Goal: Navigation & Orientation: Understand site structure

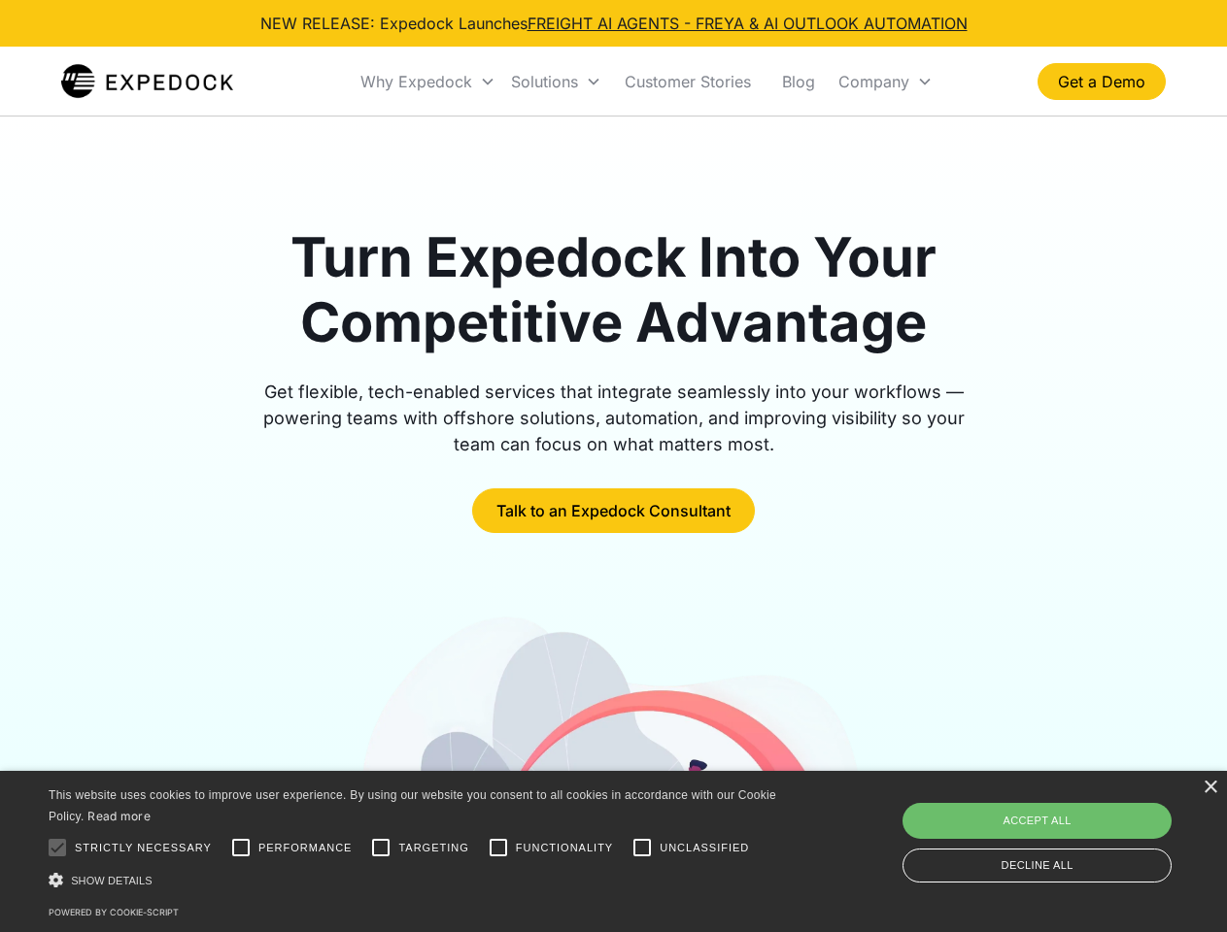
click at [428, 82] on div "Why Expedock" at bounding box center [416, 81] width 112 height 19
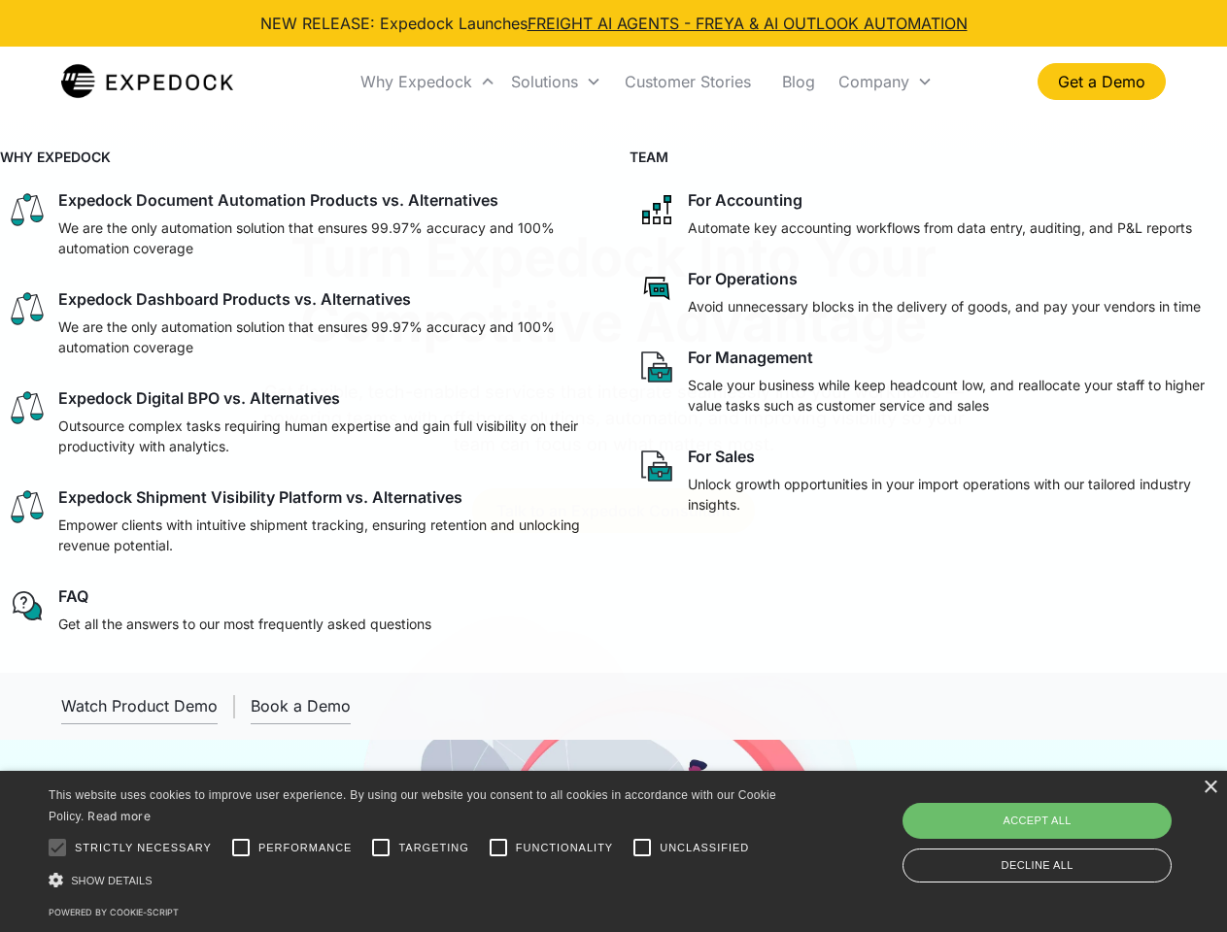
click at [556, 82] on div "Solutions" at bounding box center [544, 81] width 67 height 19
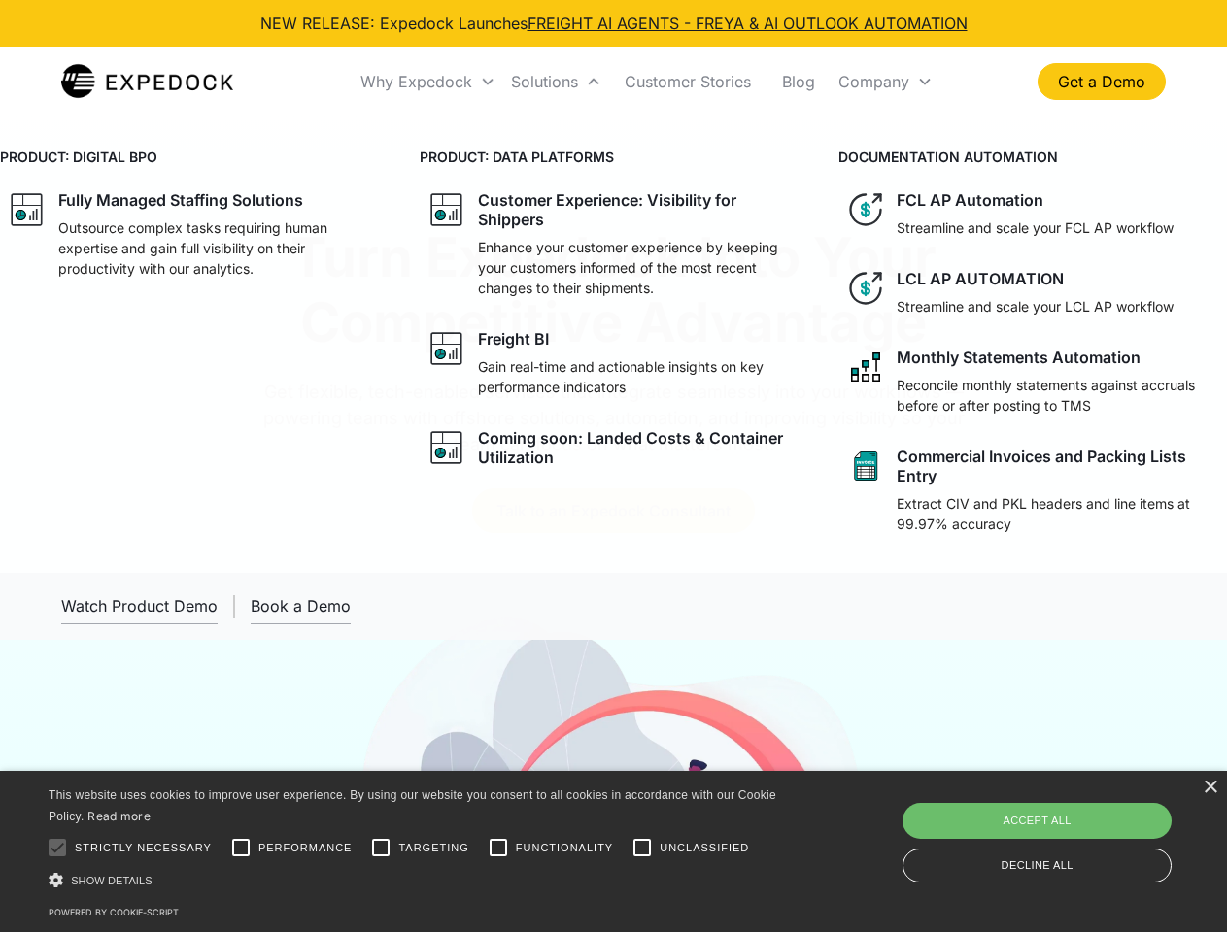
click at [885, 82] on div "Company" at bounding box center [873, 81] width 71 height 19
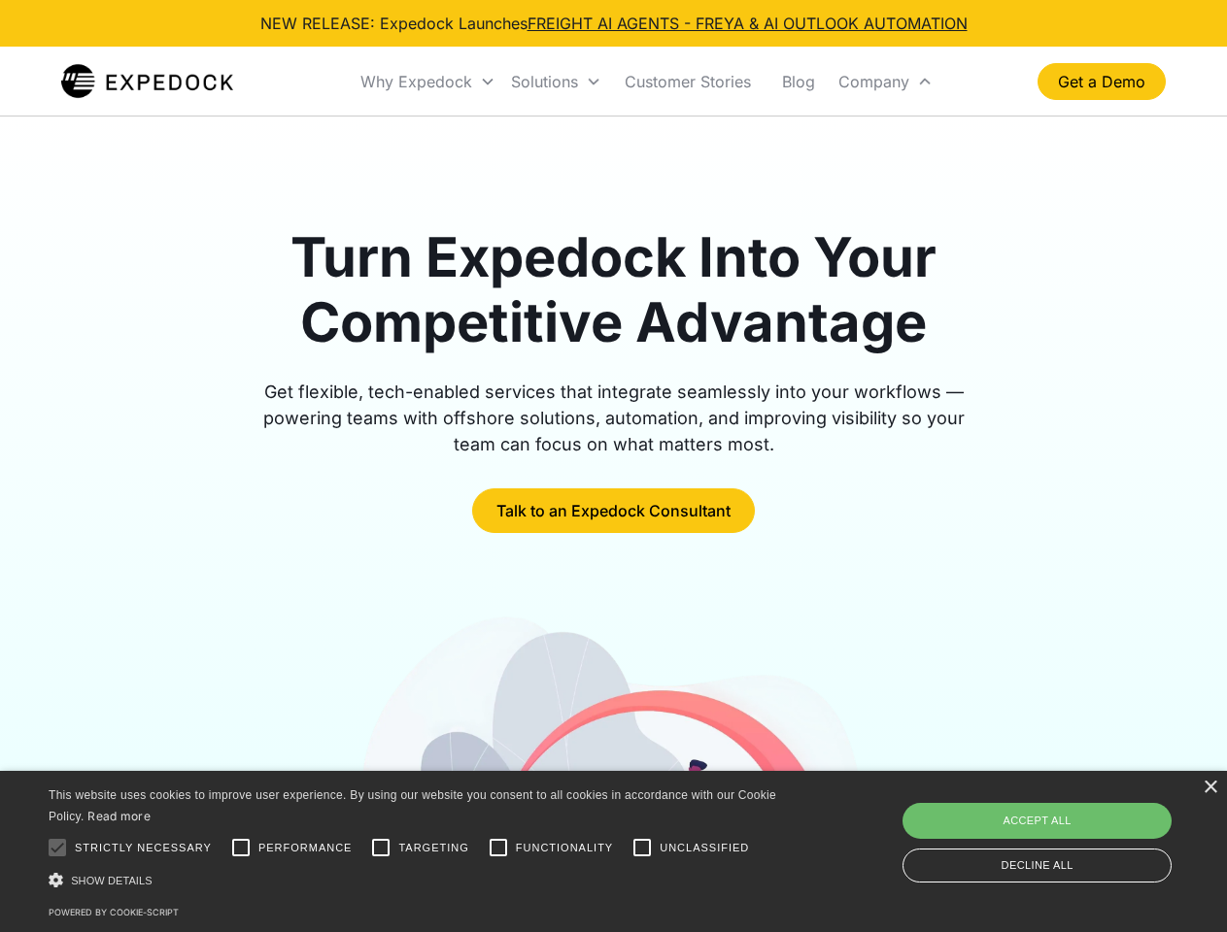
click at [57, 848] on div at bounding box center [57, 848] width 39 height 39
click at [241, 848] on input "Performance" at bounding box center [240, 848] width 39 height 39
checkbox input "true"
click at [381, 848] on input "Targeting" at bounding box center [380, 848] width 39 height 39
checkbox input "true"
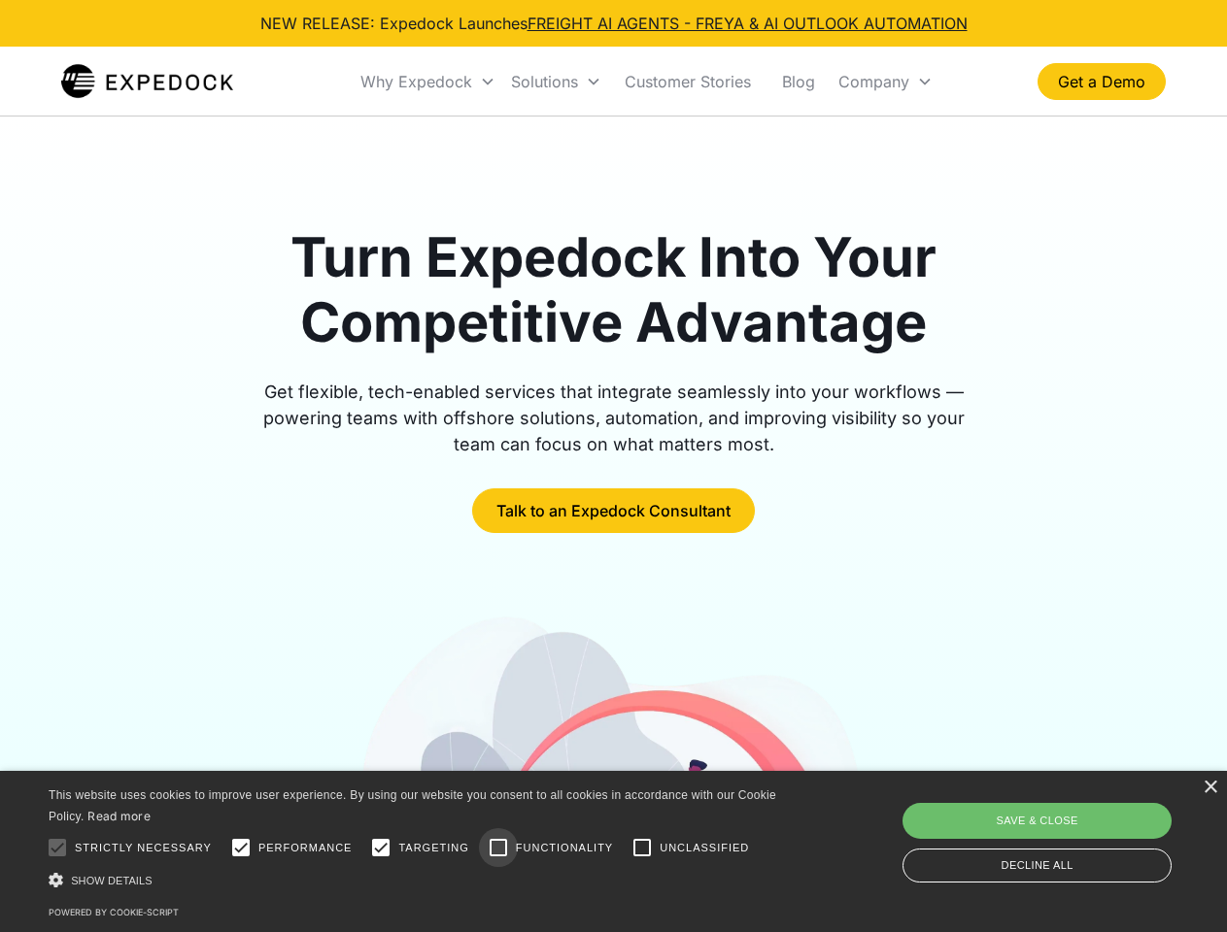
click at [498, 848] on input "Functionality" at bounding box center [498, 848] width 39 height 39
checkbox input "true"
click at [642, 848] on input "Unclassified" at bounding box center [642, 848] width 39 height 39
checkbox input "true"
click at [416, 880] on div "Show details Hide details" at bounding box center [416, 880] width 734 height 20
